Goal: Find specific page/section: Find specific page/section

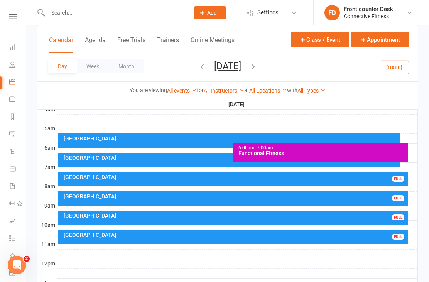
click at [10, 48] on icon at bounding box center [12, 47] width 6 height 6
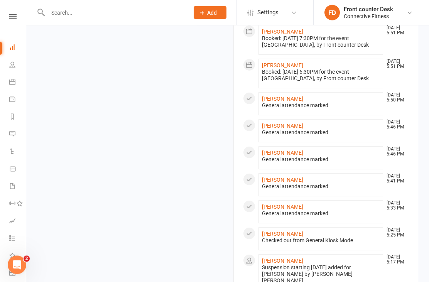
scroll to position [407, 0]
click at [345, 208] on li "[PERSON_NAME] [DATE] 5:33 PM General attendance marked" at bounding box center [321, 211] width 125 height 23
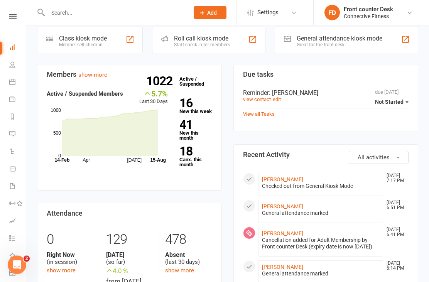
scroll to position [0, 0]
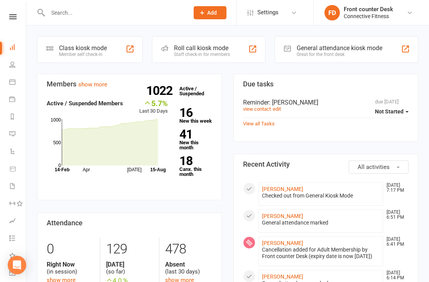
click at [88, 7] on input "text" at bounding box center [115, 12] width 138 height 11
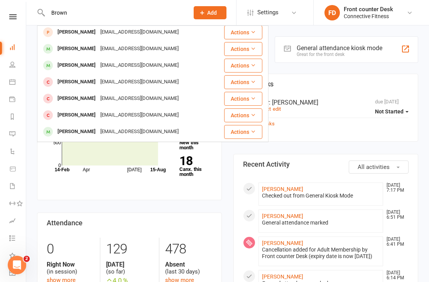
scroll to position [71, 0]
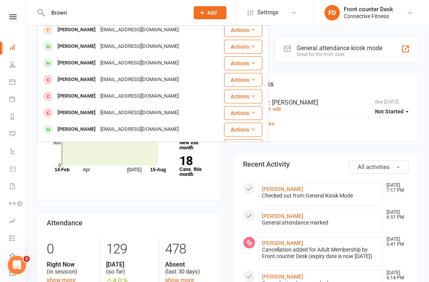
type input "Brown"
click at [127, 115] on div "Casie44@hotmail.com" at bounding box center [139, 112] width 83 height 11
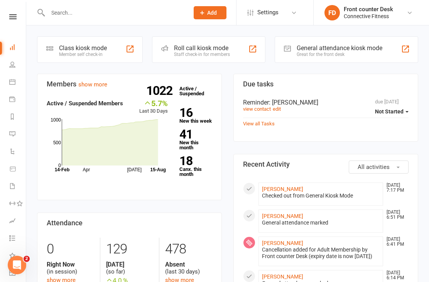
click at [91, 16] on input "text" at bounding box center [115, 12] width 138 height 11
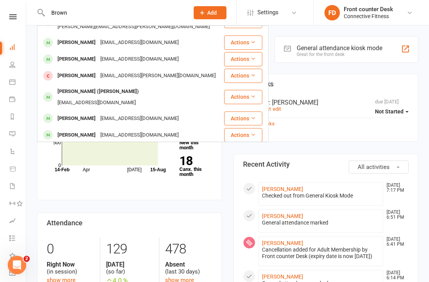
scroll to position [216, 0]
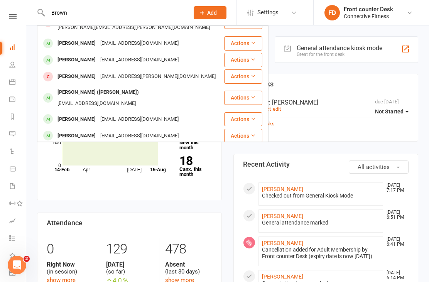
type input "Brown"
click at [10, 55] on link "Dashboard" at bounding box center [17, 47] width 17 height 17
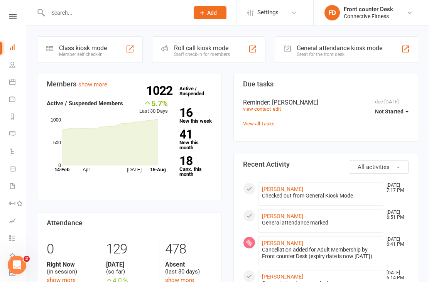
click at [93, 16] on input "text" at bounding box center [115, 12] width 138 height 11
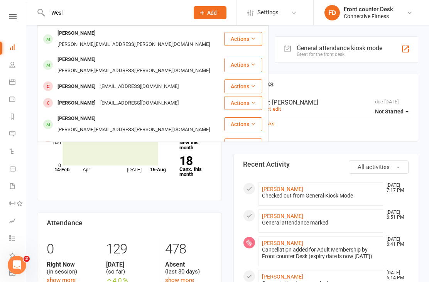
type input "Wesl"
click at [151, 95] on div "Veronica West westveronica26@yahoo.com" at bounding box center [131, 103] width 186 height 16
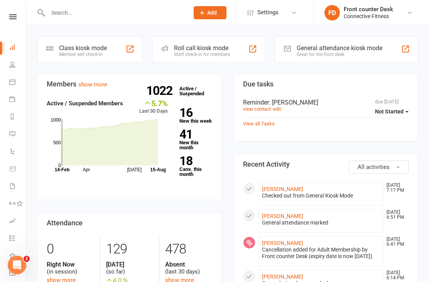
click at [102, 14] on input "text" at bounding box center [115, 12] width 138 height 11
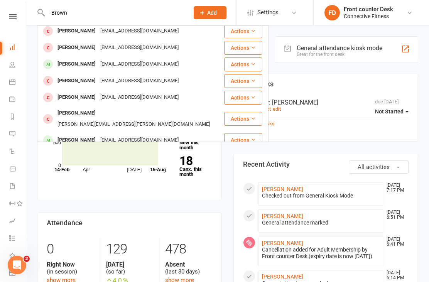
scroll to position [120, 0]
type input "Brown"
click at [124, 72] on td "Wezley Brown Casie44@hotmail.com" at bounding box center [130, 64] width 187 height 17
